Goal: Transaction & Acquisition: Download file/media

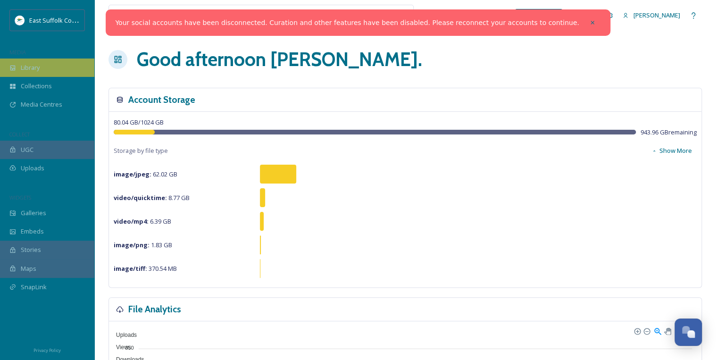
click at [39, 67] on span "Library" at bounding box center [30, 67] width 19 height 9
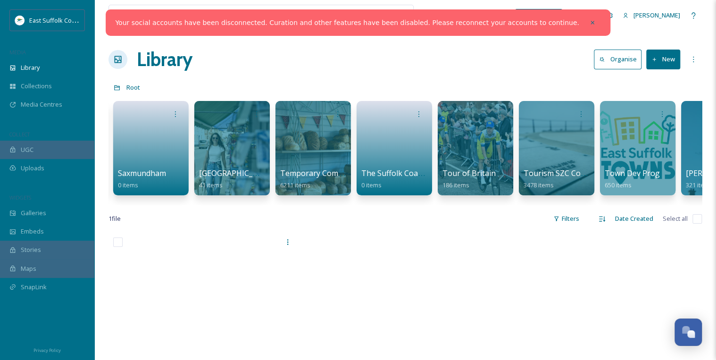
scroll to position [0, 1554]
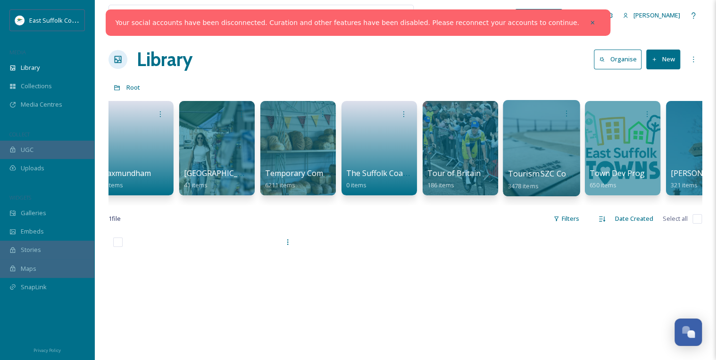
click at [542, 127] on div at bounding box center [541, 148] width 77 height 96
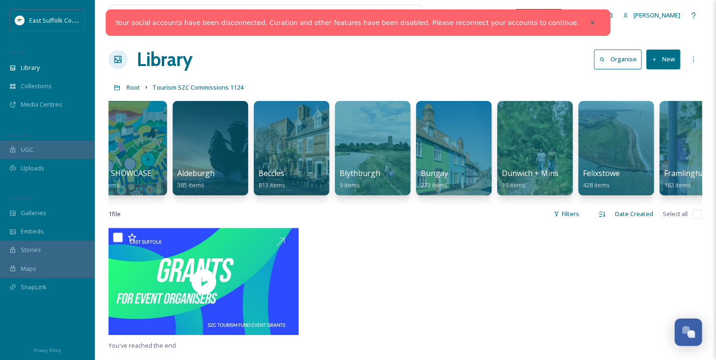
scroll to position [0, 347]
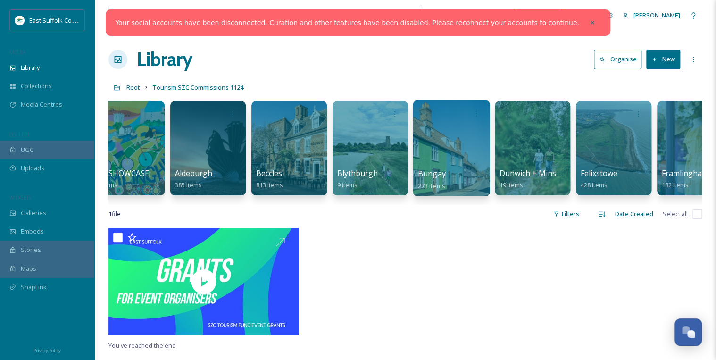
click at [447, 163] on div at bounding box center [451, 148] width 77 height 96
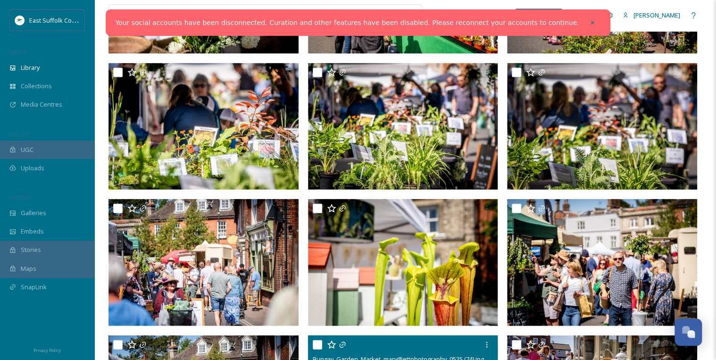
scroll to position [1056, 0]
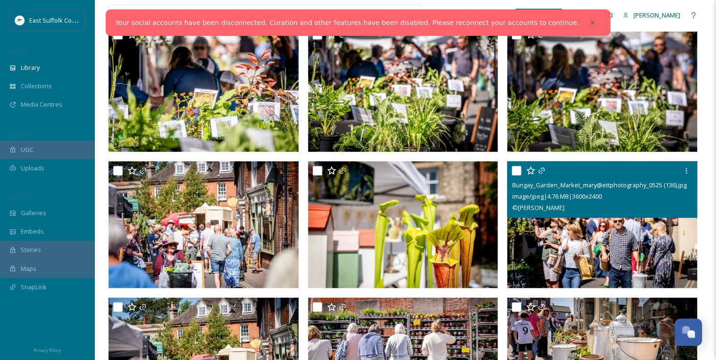
click at [619, 243] on img at bounding box center [602, 224] width 190 height 127
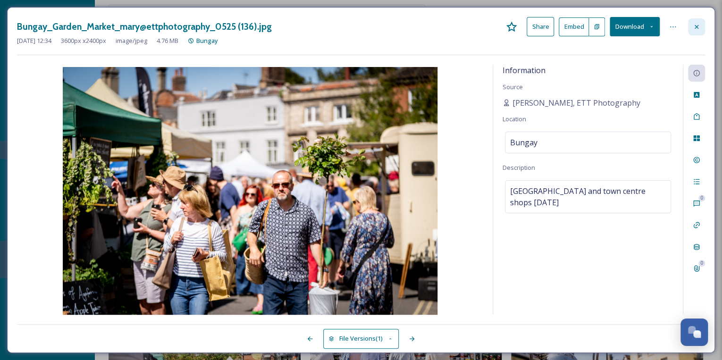
click at [698, 26] on icon at bounding box center [696, 27] width 8 height 8
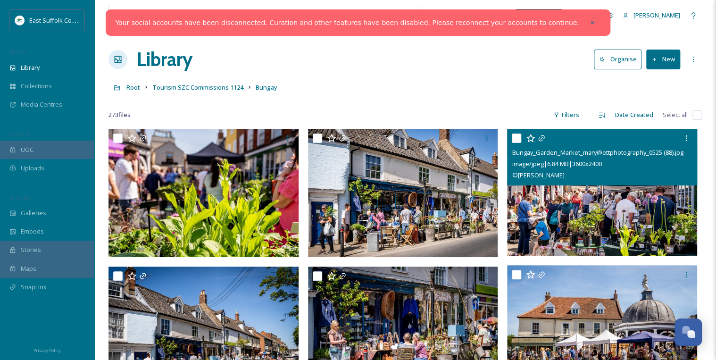
click at [604, 216] on img at bounding box center [602, 192] width 190 height 127
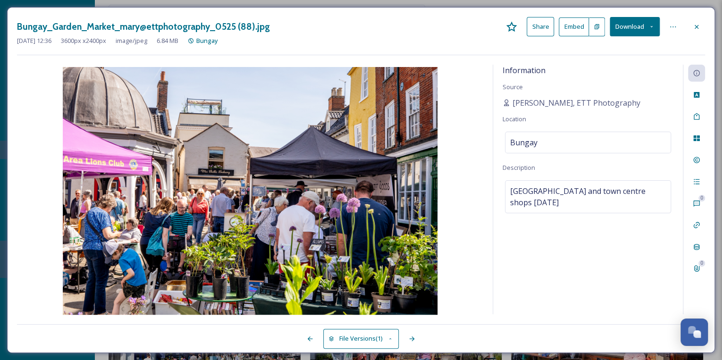
click at [636, 23] on button "Download" at bounding box center [634, 26] width 50 height 19
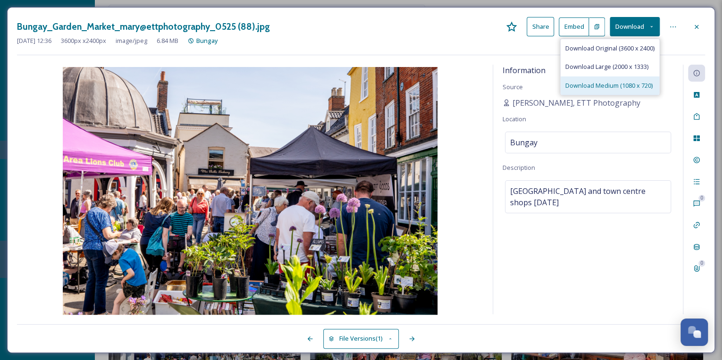
click at [599, 85] on span "Download Medium (1080 x 720)" at bounding box center [608, 85] width 87 height 9
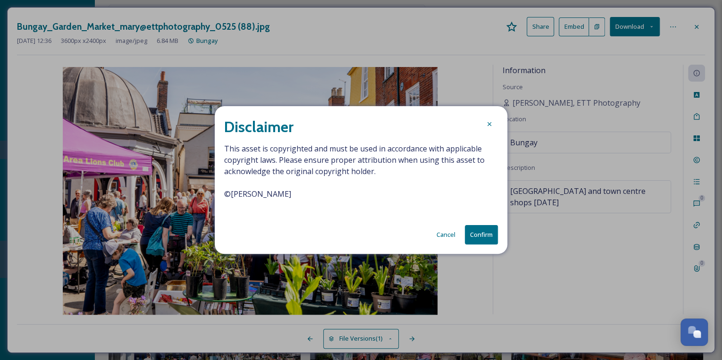
click at [478, 236] on button "Confirm" at bounding box center [481, 234] width 33 height 19
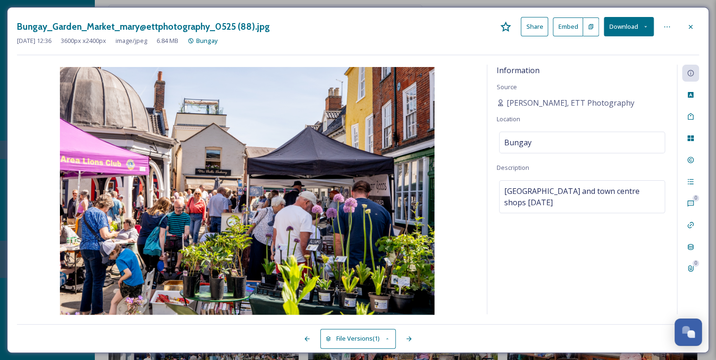
drag, startPoint x: 475, startPoint y: 23, endPoint x: 555, endPoint y: 17, distance: 79.9
click at [475, 23] on div "Bungay_Garden_Market_mary@ettphotography_0525 (88).jpg Share Embed Download" at bounding box center [358, 26] width 682 height 19
click at [691, 26] on icon at bounding box center [691, 27] width 4 height 4
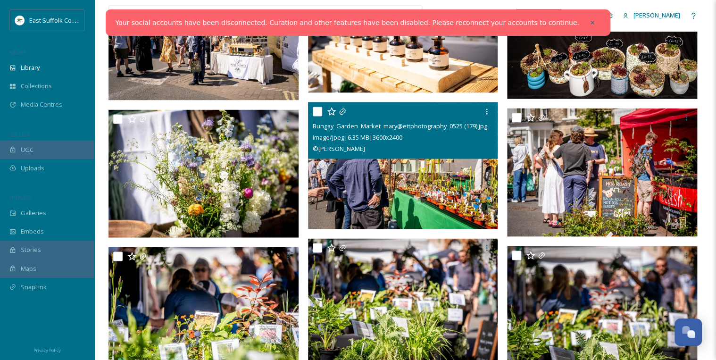
scroll to position [868, 0]
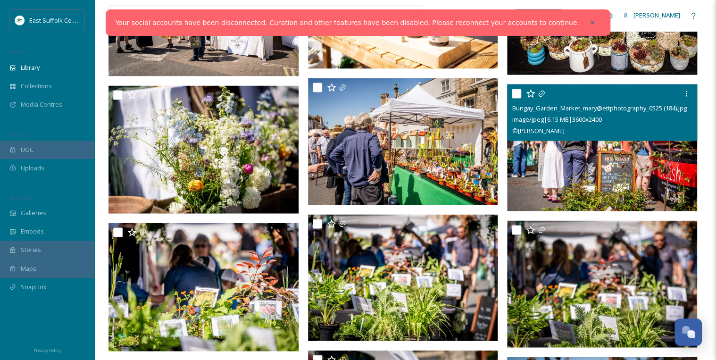
click at [592, 157] on img at bounding box center [602, 147] width 190 height 127
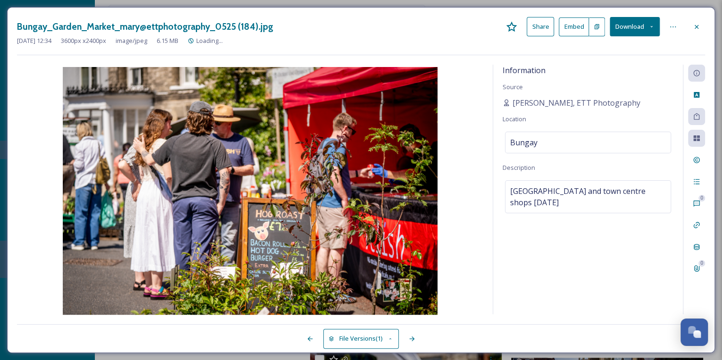
click at [640, 26] on button "Download" at bounding box center [634, 26] width 50 height 19
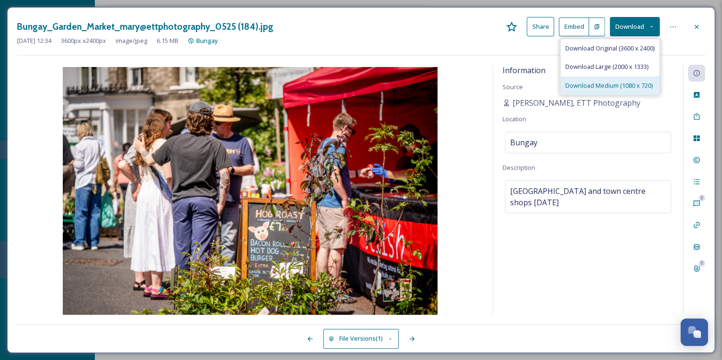
click at [590, 84] on span "Download Medium (1080 x 720)" at bounding box center [608, 85] width 87 height 9
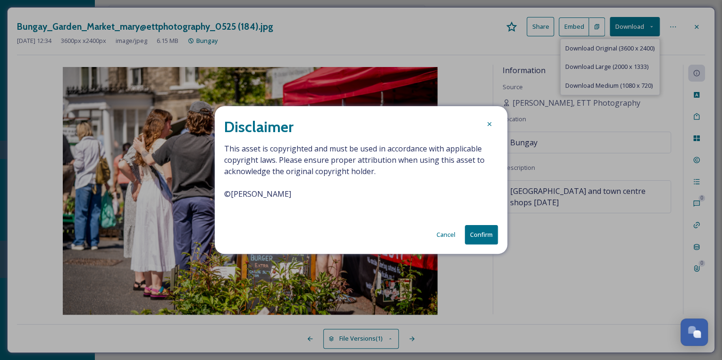
click at [481, 232] on button "Confirm" at bounding box center [481, 234] width 33 height 19
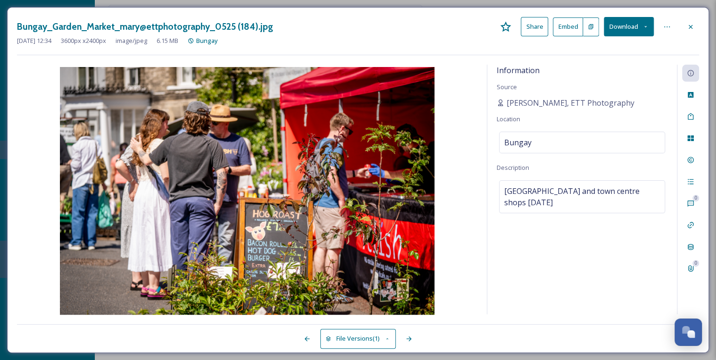
click at [372, 38] on div "[DATE] 12:34 3600 px x 2400 px image/jpeg 6.15 MB Bungay" at bounding box center [358, 40] width 682 height 9
click at [689, 24] on icon at bounding box center [691, 27] width 8 height 8
